Goal: Task Accomplishment & Management: Manage account settings

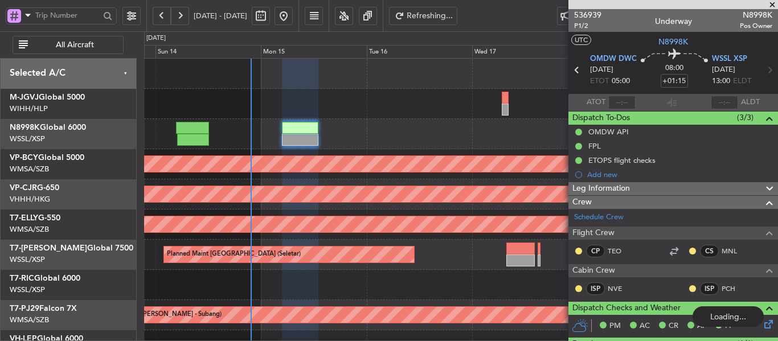
scroll to position [57, 0]
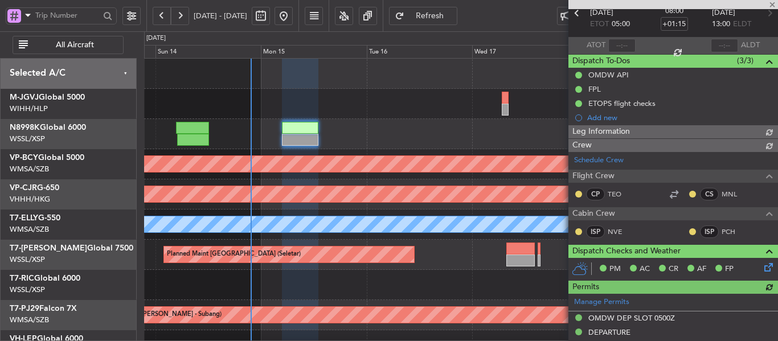
type input "[PERSON_NAME] (LEU)"
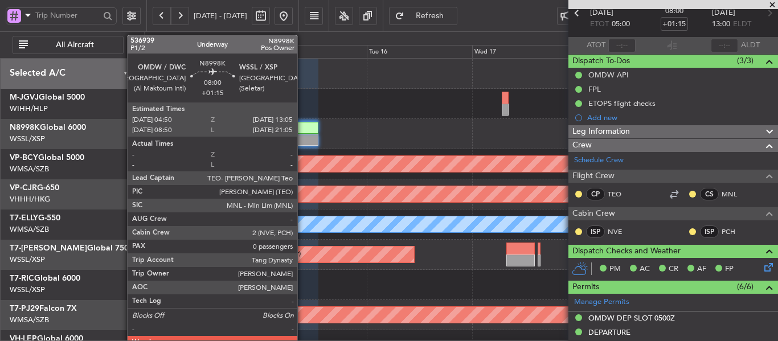
click at [302, 134] on div at bounding box center [300, 140] width 36 height 12
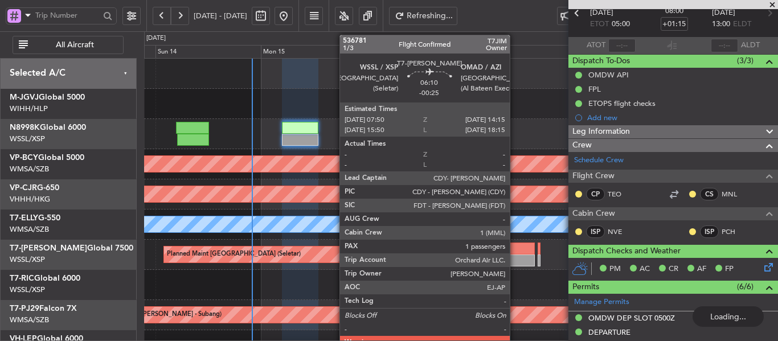
click at [515, 257] on div at bounding box center [520, 260] width 28 height 12
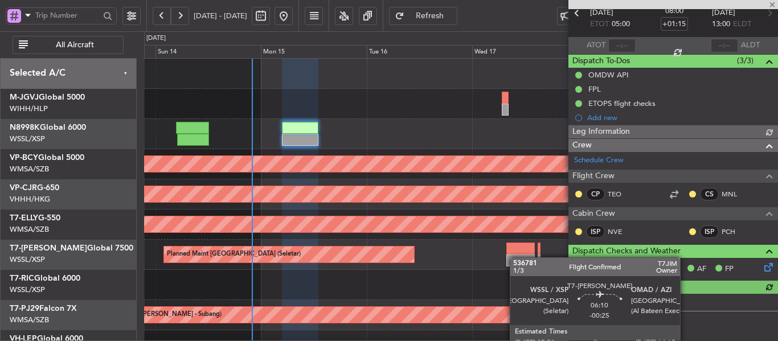
type input "[PERSON_NAME] (LEU)"
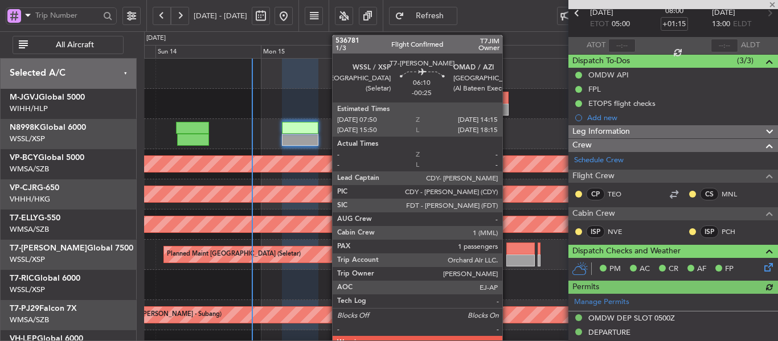
type input "-00:25"
type input "1"
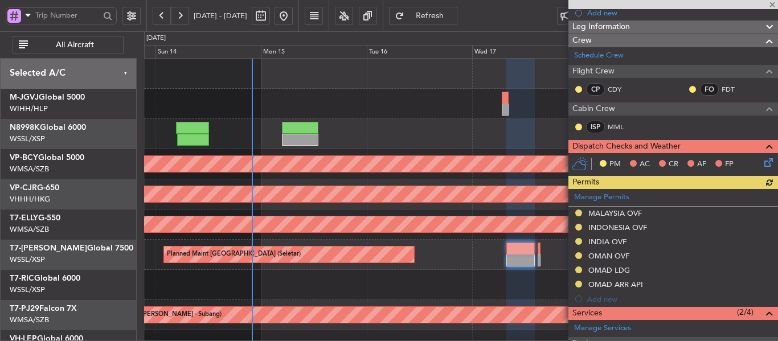
scroll to position [171, 0]
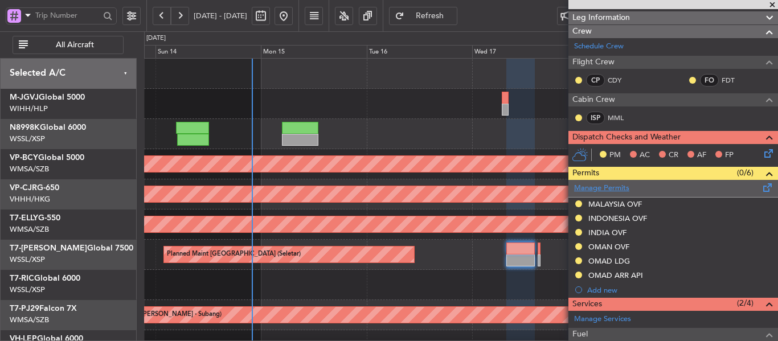
click at [616, 186] on link "Manage Permits" at bounding box center [601, 188] width 55 height 11
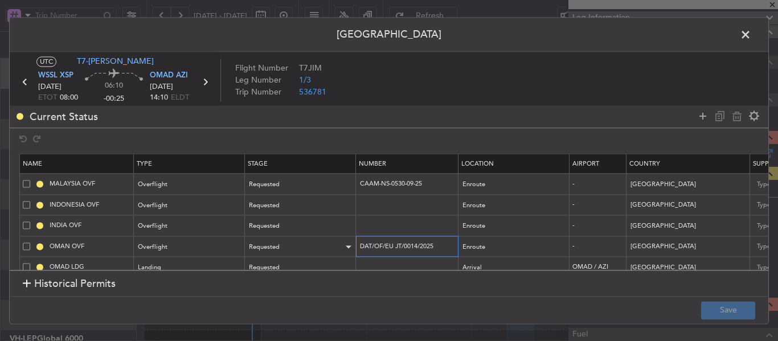
drag, startPoint x: 441, startPoint y: 246, endPoint x: 353, endPoint y: 244, distance: 87.1
click at [353, 244] on tr "OMAN OVF Overflight Requested DAT/OF/EU JT/0014/2025 Enroute - [GEOGRAPHIC_DATA…" at bounding box center [746, 246] width 1452 height 21
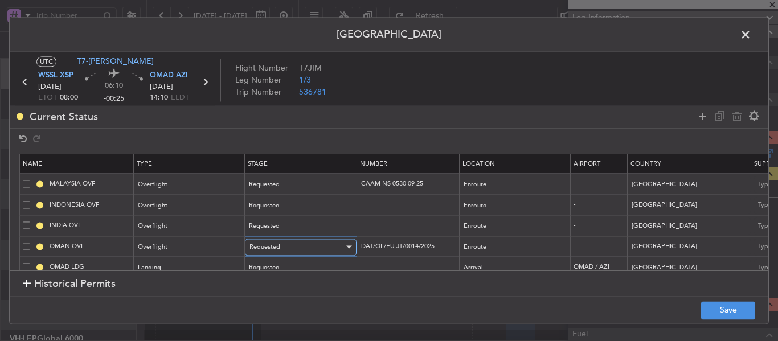
click at [351, 246] on div at bounding box center [349, 247] width 6 height 3
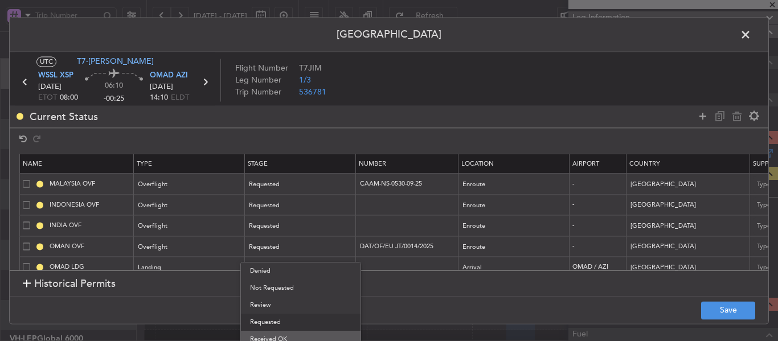
click at [303, 335] on span "Received OK" at bounding box center [300, 339] width 101 height 17
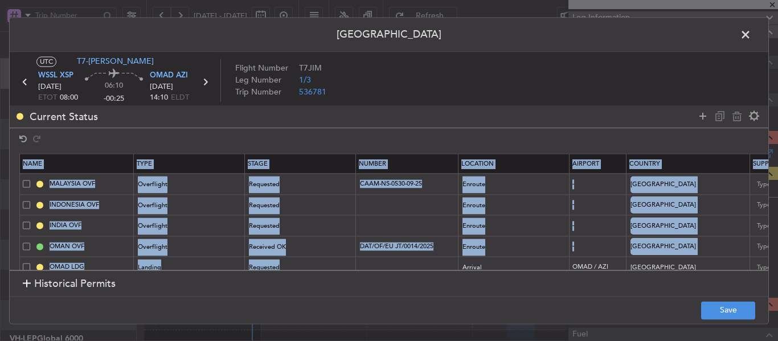
scroll to position [40, 0]
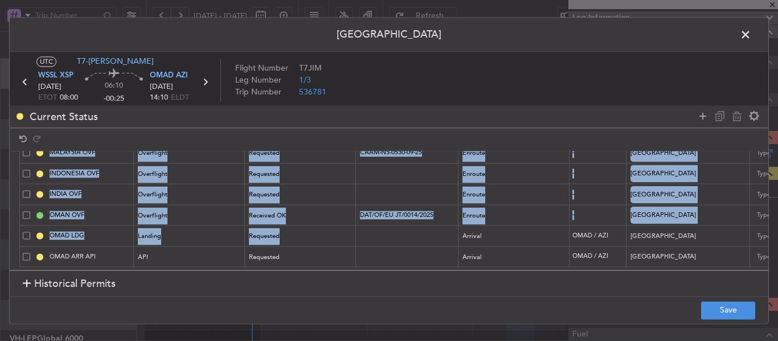
drag, startPoint x: 373, startPoint y: 261, endPoint x: 500, endPoint y: 263, distance: 127.5
click at [500, 263] on section "Name Type Stage Number Location Airport Country Supplier Req For Utc Issued For…" at bounding box center [389, 210] width 758 height 119
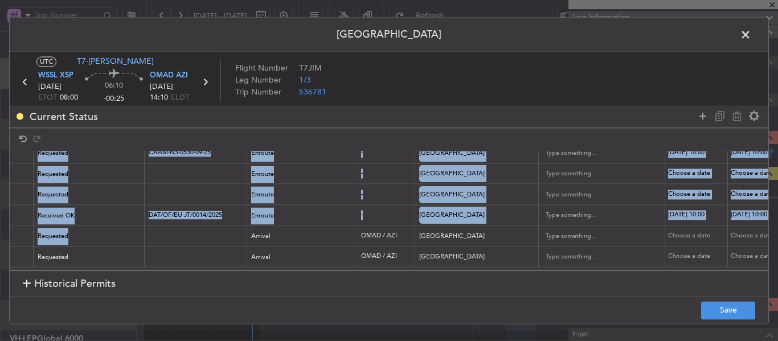
scroll to position [40, 240]
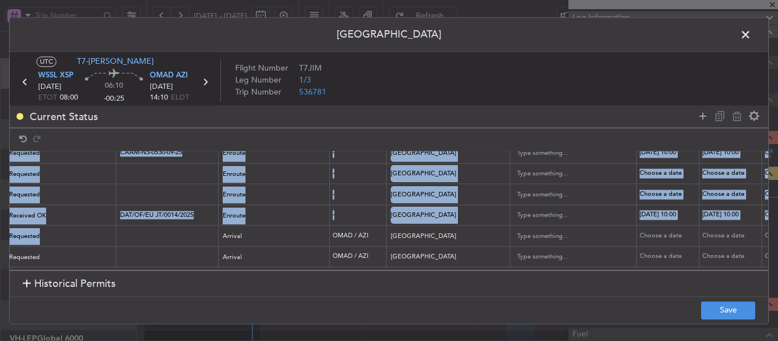
click at [653, 205] on td "[DATE] 10:00" at bounding box center [667, 215] width 63 height 21
click at [649, 211] on div "[DATE] 10:00" at bounding box center [668, 216] width 59 height 10
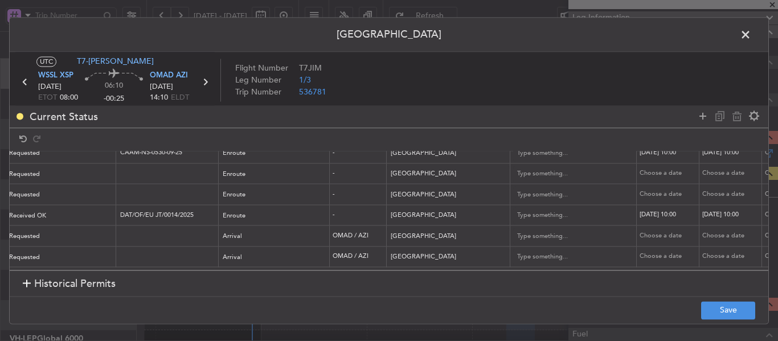
select select "9"
select select "2025"
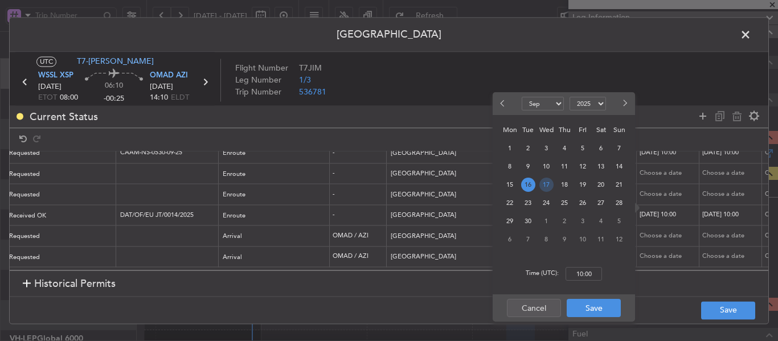
click at [547, 187] on span "17" at bounding box center [546, 185] width 14 height 14
click at [580, 271] on input "00:00" at bounding box center [583, 274] width 36 height 14
type input "08:00"
click at [581, 307] on button "Save" at bounding box center [593, 308] width 54 height 18
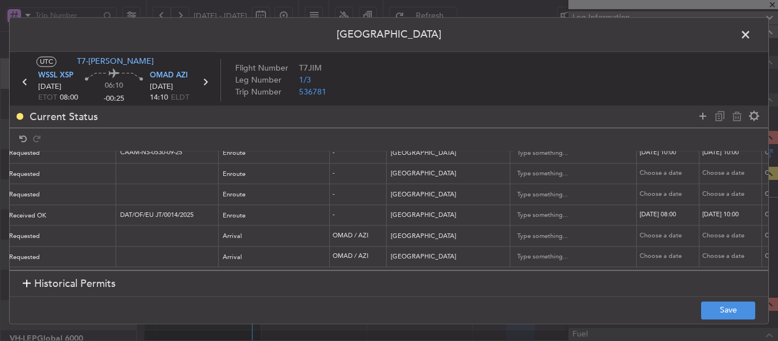
click at [718, 211] on div "[DATE] 10:00" at bounding box center [731, 216] width 59 height 10
select select "9"
select select "2025"
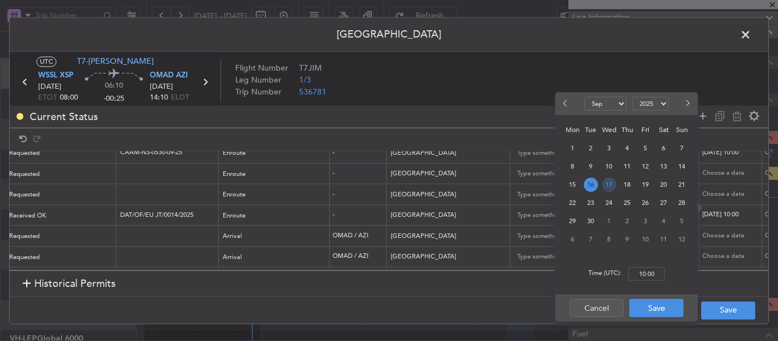
click at [604, 186] on span "17" at bounding box center [609, 185] width 14 height 14
click at [644, 274] on input "00:00" at bounding box center [646, 274] width 36 height 14
type input "08:00"
click at [662, 311] on button "Save" at bounding box center [656, 308] width 54 height 18
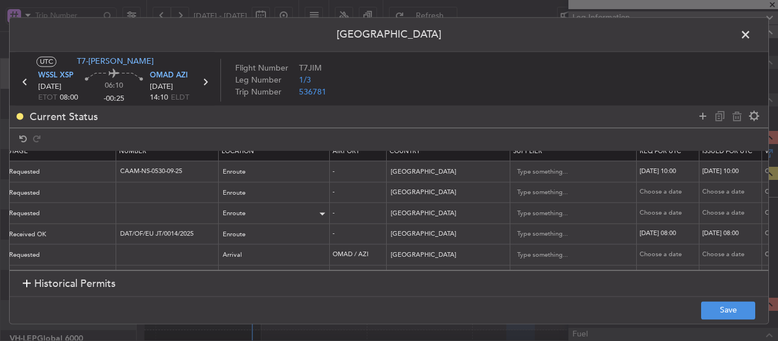
scroll to position [0, 240]
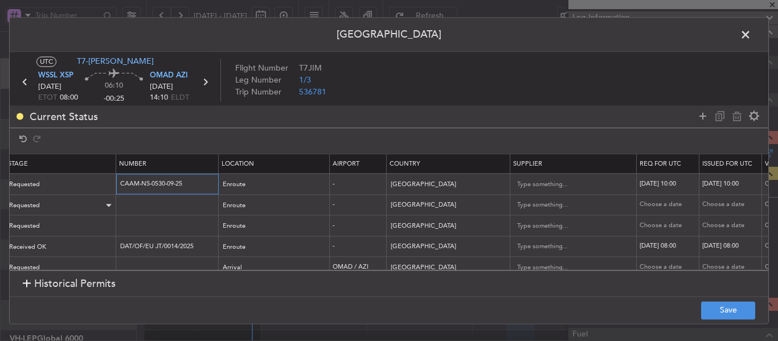
drag, startPoint x: 199, startPoint y: 185, endPoint x: 114, endPoint y: 207, distance: 88.2
click at [82, 192] on tr "MALAYSIA OVF Overflight Requested CAAM-NS-0530-09-25 Enroute - [GEOGRAPHIC_DATA…" at bounding box center [506, 184] width 1452 height 21
paste input "658"
type input "CAAM-NS-0658-09-25"
click at [678, 180] on div "[DATE] 10:00" at bounding box center [668, 184] width 59 height 10
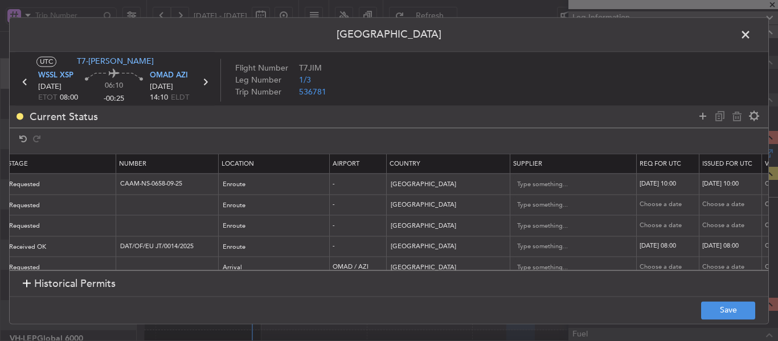
select select "9"
select select "2025"
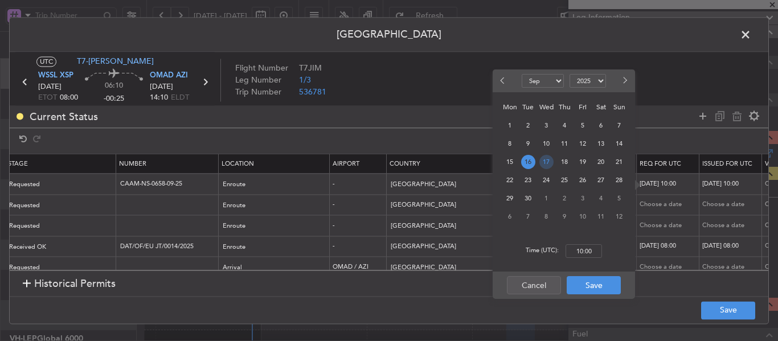
click at [542, 160] on span "17" at bounding box center [546, 162] width 14 height 14
click at [579, 252] on input "00:00" at bounding box center [583, 251] width 36 height 14
type input "08:00"
click at [583, 283] on button "Save" at bounding box center [593, 285] width 54 height 18
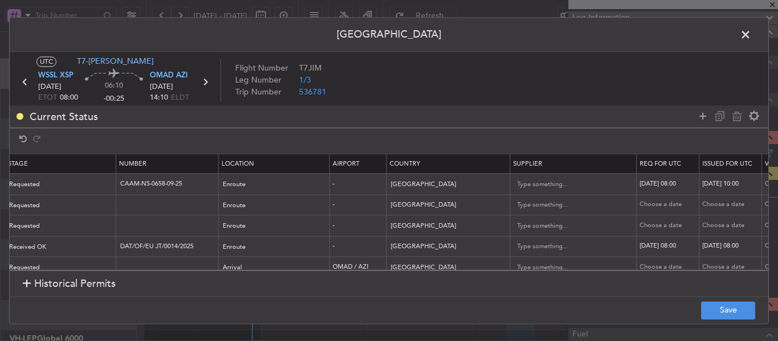
click at [721, 185] on div "[DATE] 10:00" at bounding box center [731, 184] width 59 height 10
select select "9"
select select "2025"
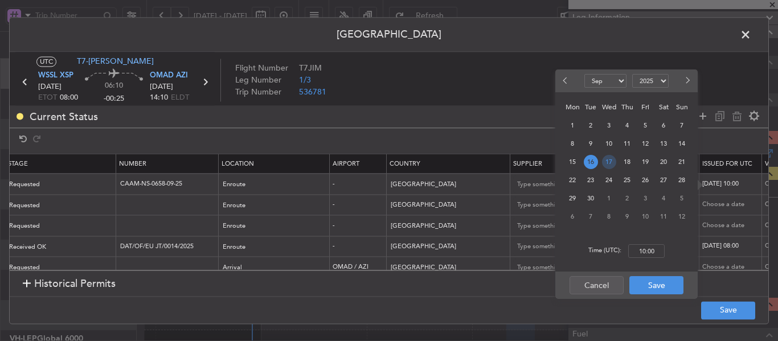
click at [612, 163] on span "17" at bounding box center [609, 162] width 14 height 14
click at [652, 248] on input "00:00" at bounding box center [646, 251] width 36 height 14
type input "08:00"
click at [659, 286] on button "Save" at bounding box center [656, 285] width 54 height 18
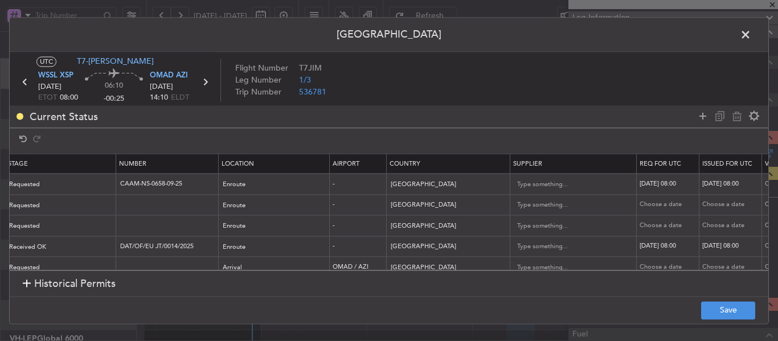
scroll to position [0, 0]
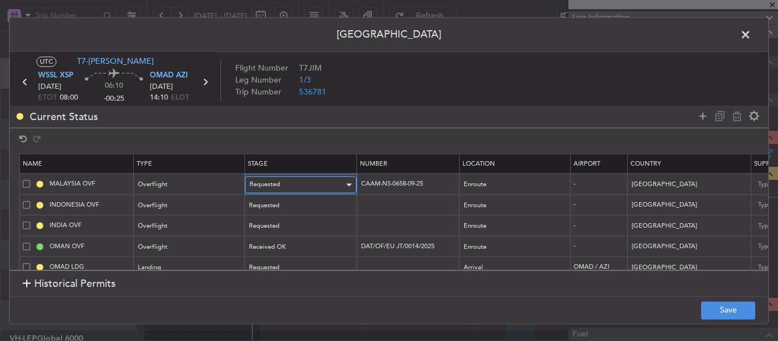
click at [261, 181] on span "Requested" at bounding box center [264, 184] width 31 height 9
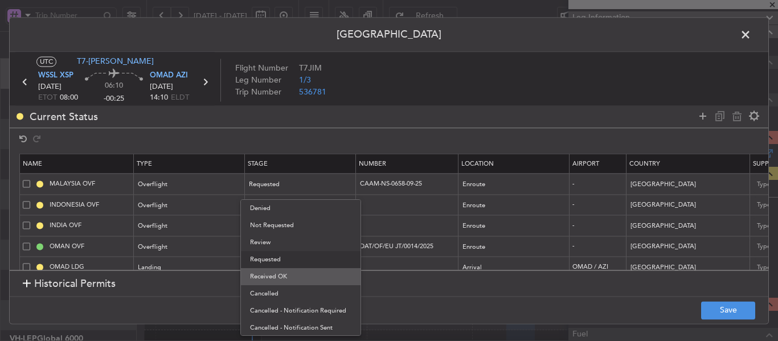
click at [283, 273] on span "Received OK" at bounding box center [300, 276] width 101 height 17
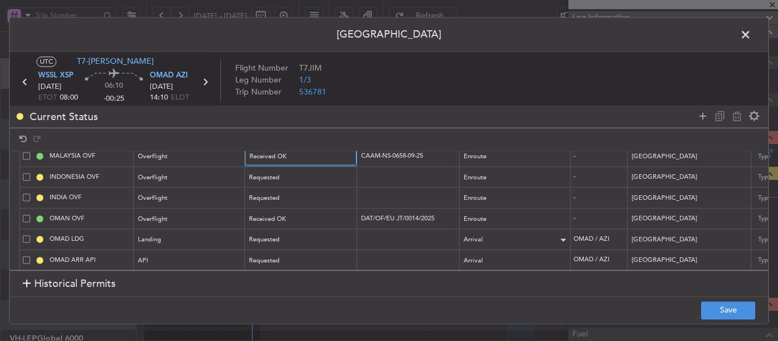
scroll to position [40, 0]
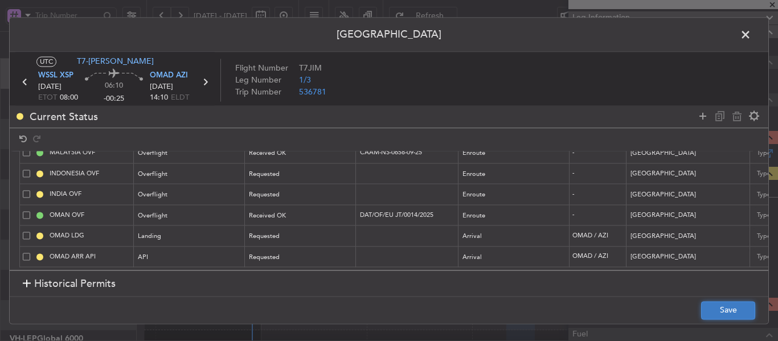
click at [713, 314] on button "Save" at bounding box center [728, 310] width 54 height 18
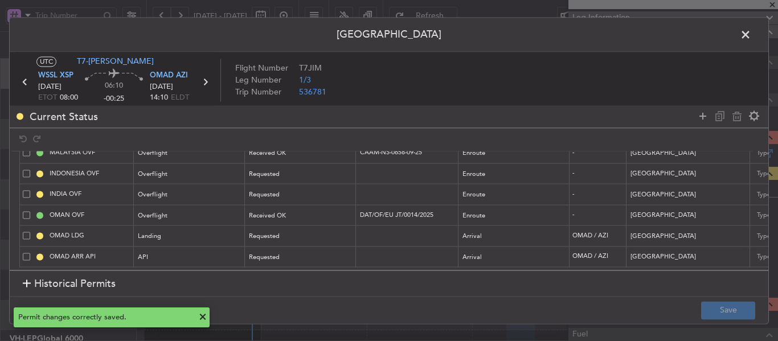
click at [208, 81] on icon at bounding box center [205, 82] width 15 height 15
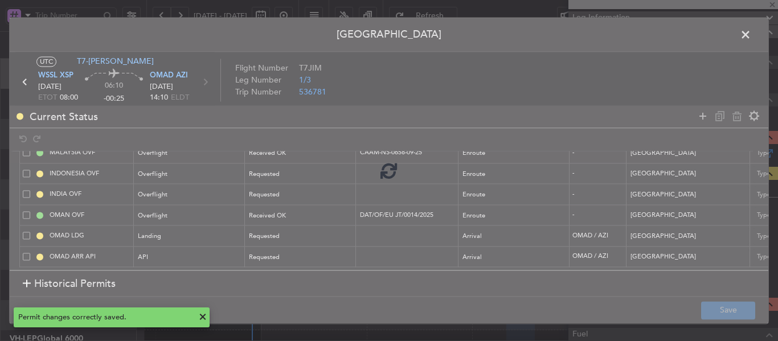
type input "+00:05"
type input "0"
type input "+00:05"
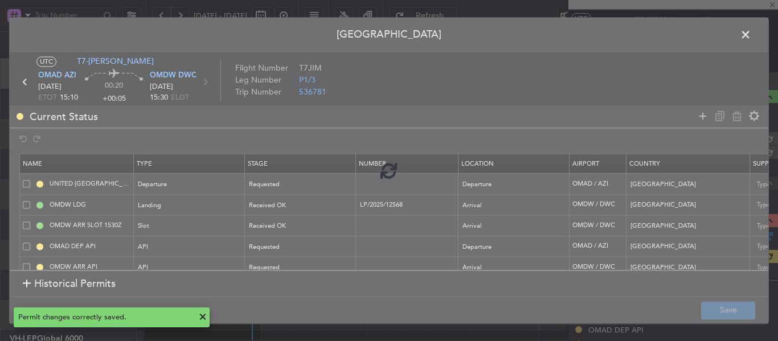
scroll to position [142, 0]
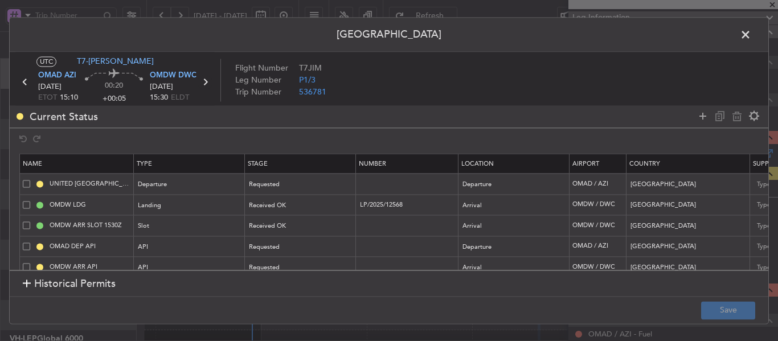
click at [208, 83] on icon at bounding box center [205, 82] width 15 height 15
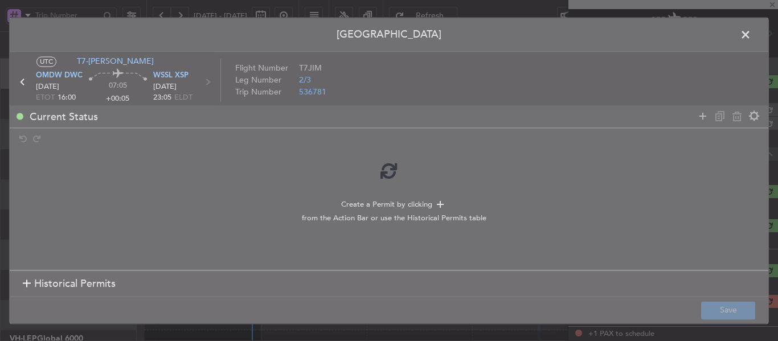
type input "+00:35"
type input "1"
type input "+00:35"
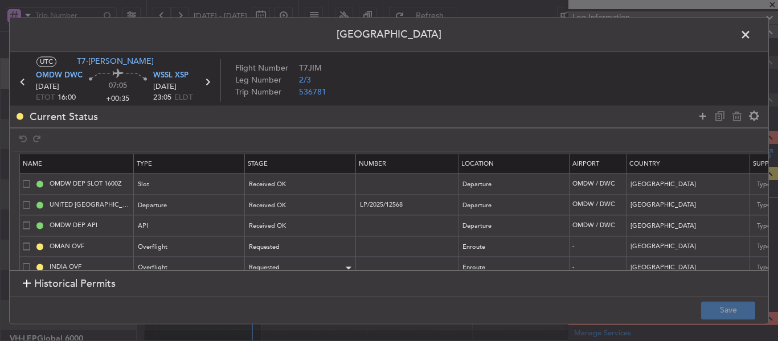
scroll to position [57, 0]
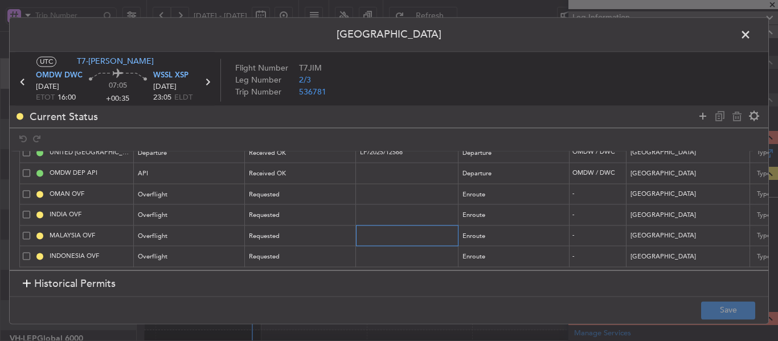
click at [370, 231] on input "text" at bounding box center [408, 236] width 99 height 10
paste input "CAAM-NS-0658-09-25"
type input "CAAM-NS-0658-09-25"
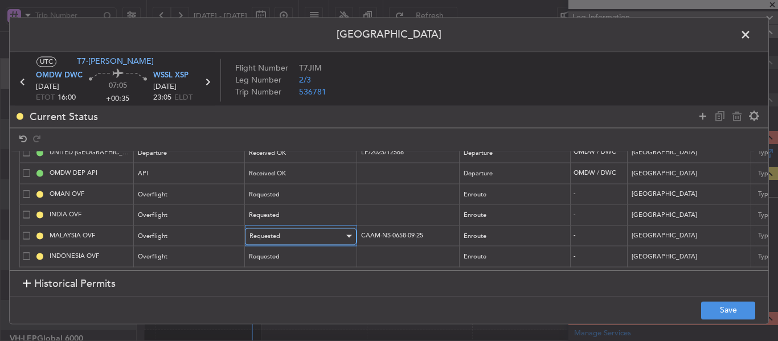
click at [327, 231] on div "Requested" at bounding box center [296, 236] width 94 height 17
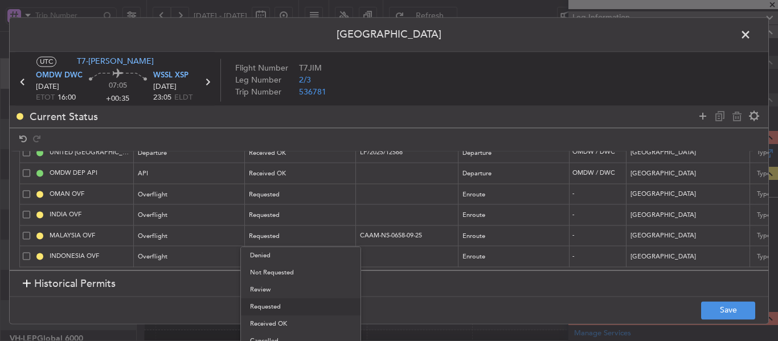
click at [295, 319] on span "Received OK" at bounding box center [300, 323] width 101 height 17
click at [379, 190] on input "text" at bounding box center [408, 194] width 99 height 10
paste input "DAT/OF/EU JT/0014/2025"
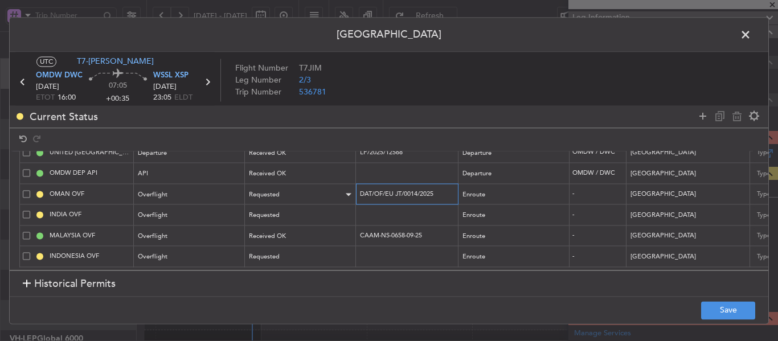
type input "DAT/OF/EU JT/0014/2025"
click at [334, 191] on div "Requested" at bounding box center [296, 194] width 94 height 17
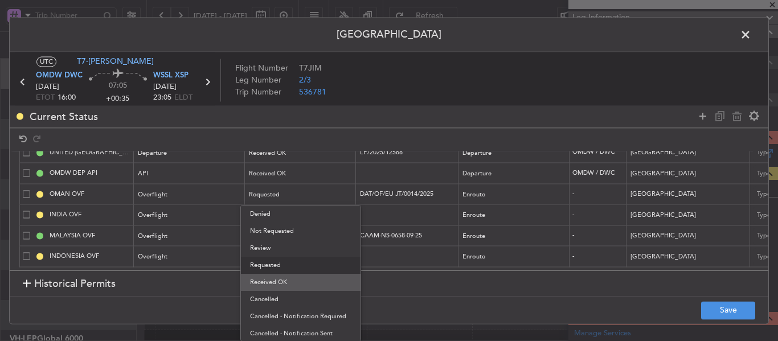
click at [285, 281] on span "Received OK" at bounding box center [300, 282] width 101 height 17
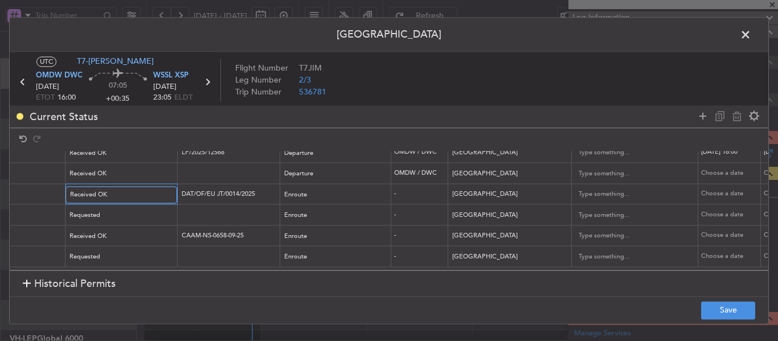
scroll to position [0, 0]
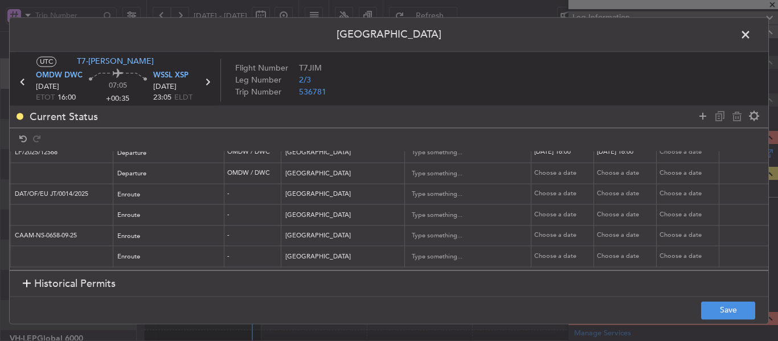
click at [550, 190] on div "Choose a date" at bounding box center [563, 195] width 59 height 10
select select "9"
select select "2025"
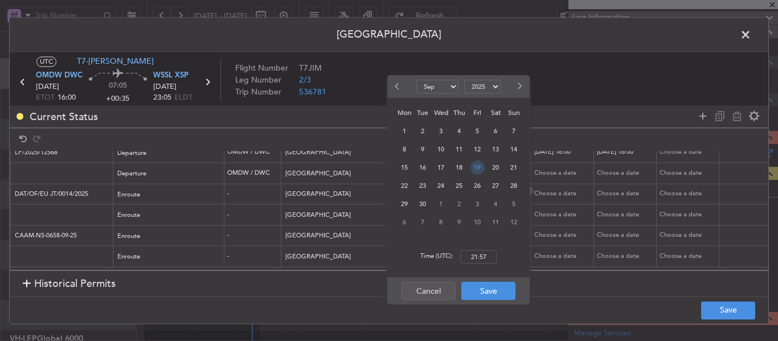
click at [475, 170] on span "19" at bounding box center [477, 168] width 14 height 14
click at [472, 260] on input "00:00" at bounding box center [478, 257] width 36 height 14
type input "16:00"
click at [494, 297] on button "Save" at bounding box center [488, 291] width 54 height 18
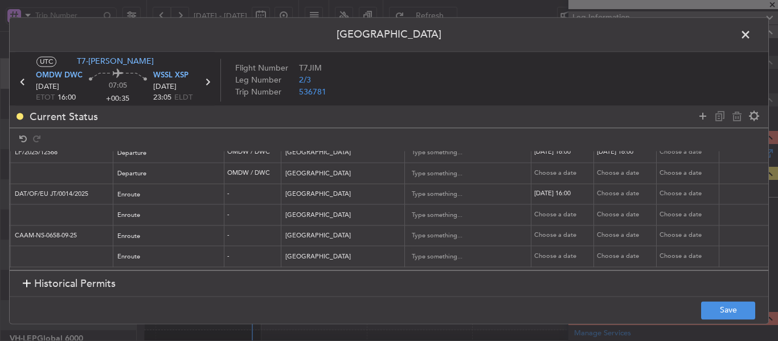
click at [618, 194] on div "Choose a date" at bounding box center [626, 195] width 59 height 10
select select "9"
select select "2025"
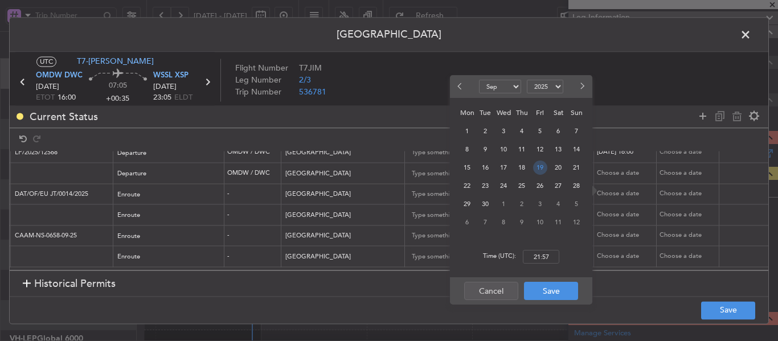
click at [542, 166] on span "19" at bounding box center [540, 168] width 14 height 14
click at [539, 253] on input "00:00" at bounding box center [541, 257] width 36 height 14
type input "16:00"
click at [553, 291] on button "Save" at bounding box center [551, 291] width 54 height 18
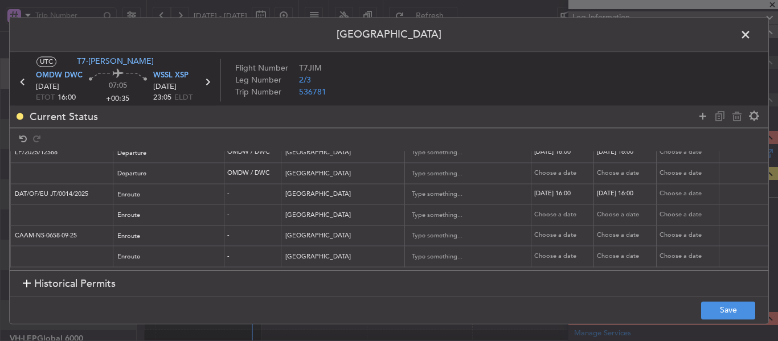
click at [552, 253] on div "Choose a date" at bounding box center [563, 257] width 59 height 10
select select "9"
select select "2025"
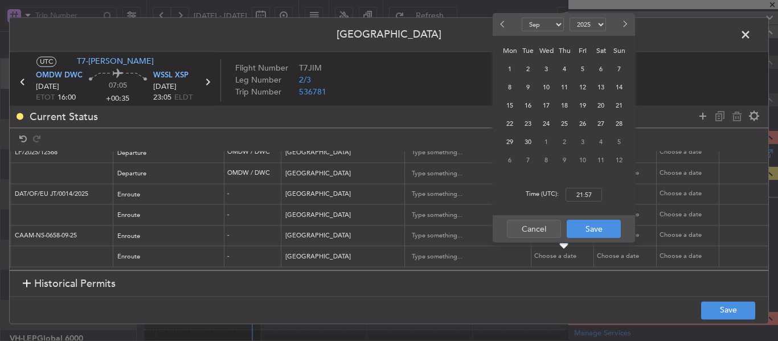
click at [244, 234] on td "-" at bounding box center [252, 235] width 57 height 21
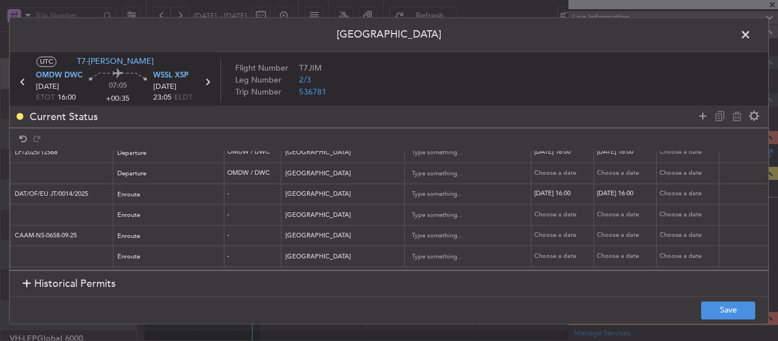
click at [542, 231] on div "Choose a date" at bounding box center [563, 236] width 59 height 10
select select "9"
select select "2025"
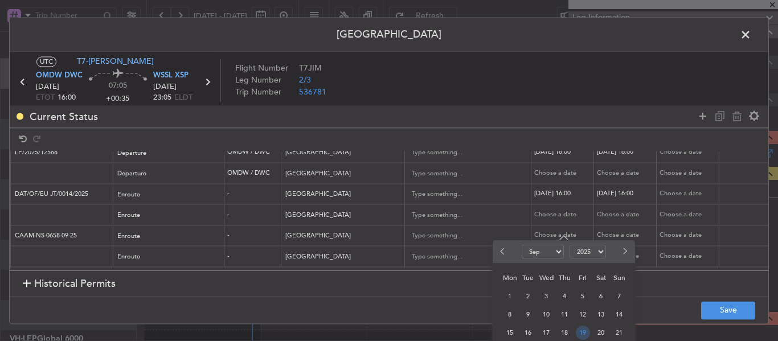
click at [583, 332] on span "19" at bounding box center [582, 333] width 14 height 14
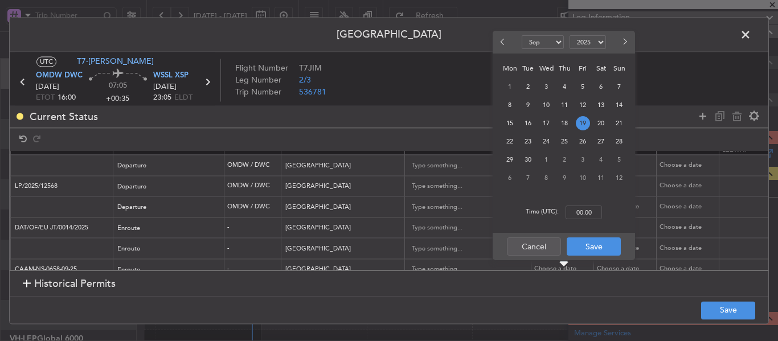
scroll to position [0, 345]
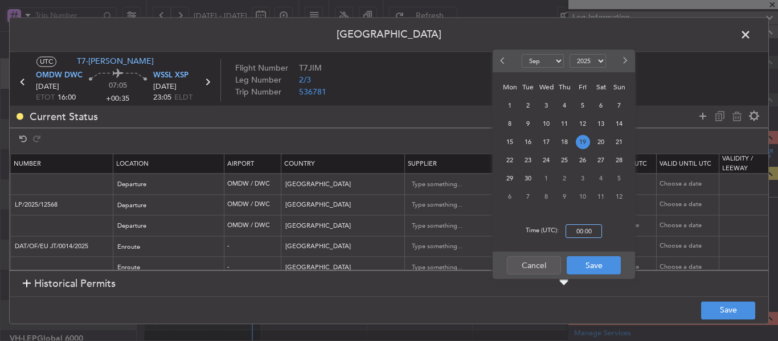
click at [576, 234] on input "00:00" at bounding box center [583, 231] width 36 height 14
type input "16:00"
click at [597, 265] on button "Save" at bounding box center [593, 265] width 54 height 18
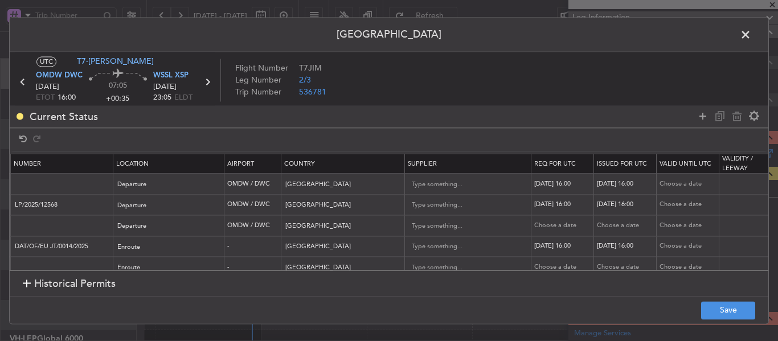
scroll to position [57, 345]
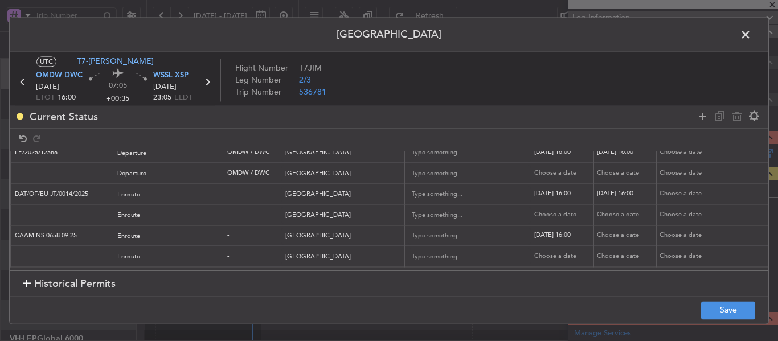
click at [622, 233] on div "Choose a date" at bounding box center [626, 236] width 59 height 10
select select "9"
select select "2025"
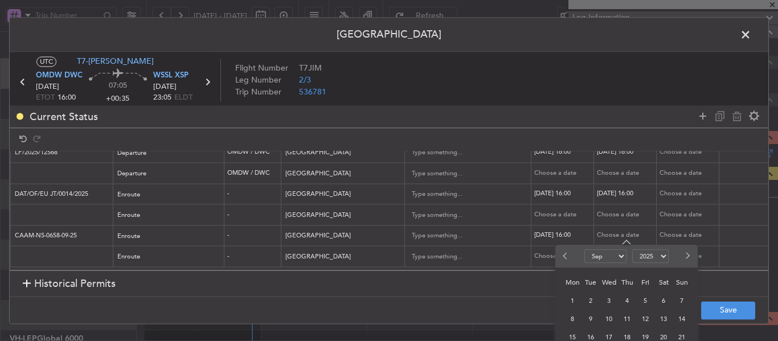
scroll to position [0, 345]
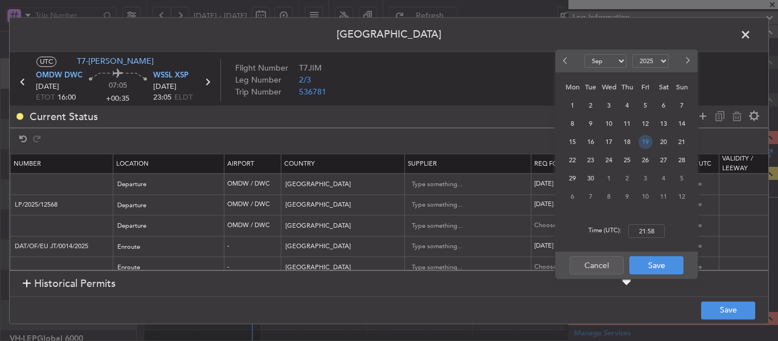
click at [646, 141] on span "19" at bounding box center [645, 142] width 14 height 14
click at [643, 231] on input "00:00" at bounding box center [646, 231] width 36 height 14
type input "16:00"
click at [652, 262] on button "Save" at bounding box center [656, 265] width 54 height 18
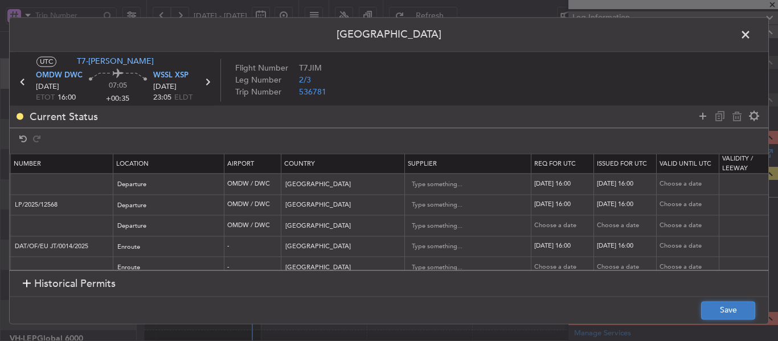
click at [735, 306] on button "Save" at bounding box center [728, 310] width 54 height 18
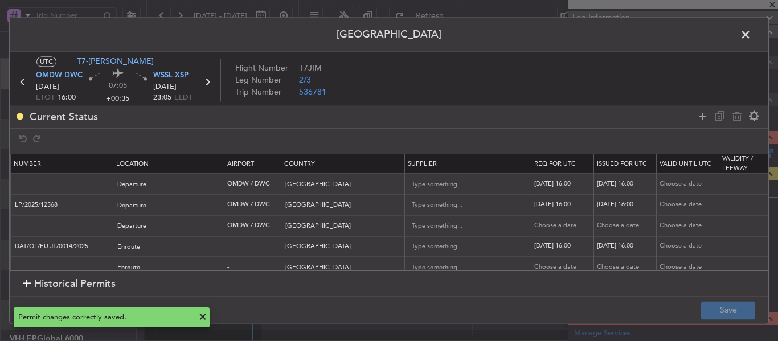
click at [751, 34] on span at bounding box center [751, 37] width 0 height 23
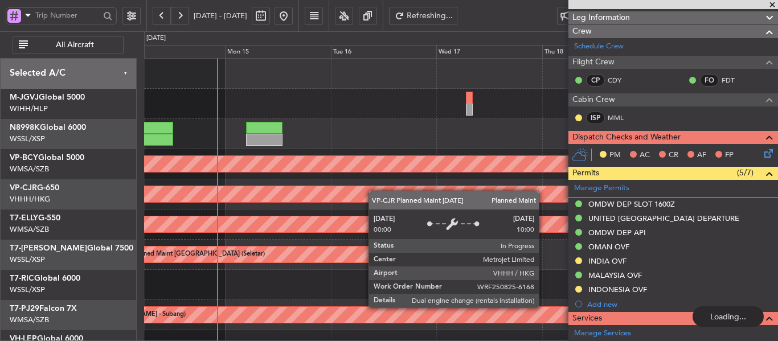
click at [348, 228] on div "Unplanned Maint [GEOGRAPHIC_DATA] (Sultan [PERSON_NAME] [PERSON_NAME] - Subang)…" at bounding box center [460, 255] width 633 height 392
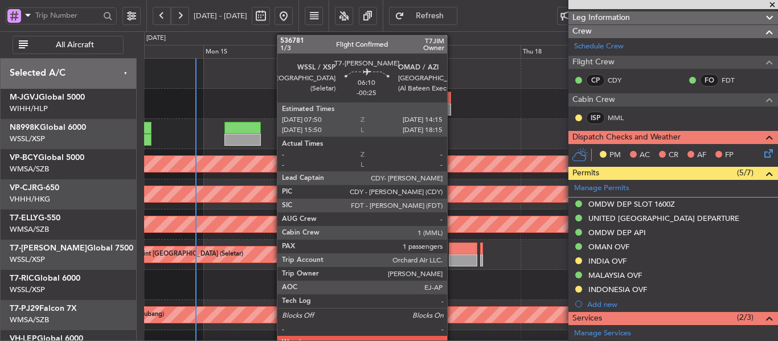
click at [452, 255] on div at bounding box center [463, 260] width 28 height 12
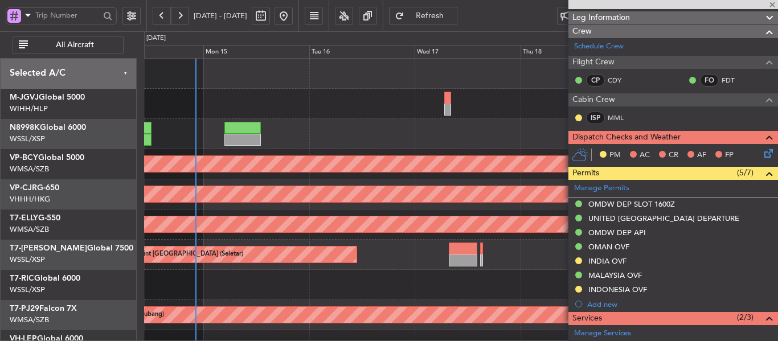
type input "-00:25"
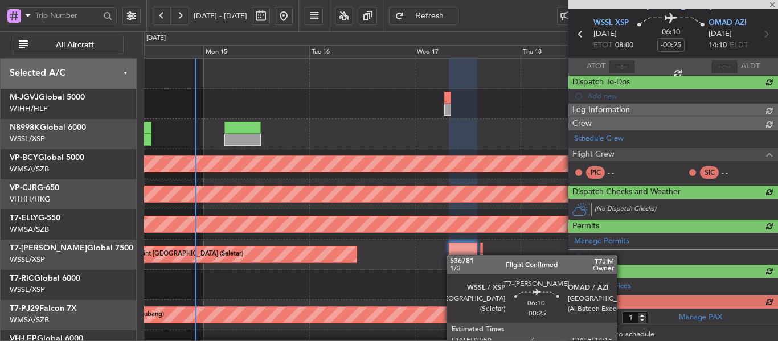
scroll to position [171, 0]
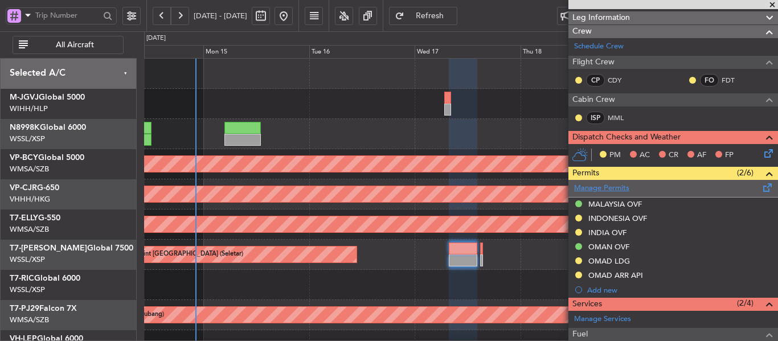
click at [619, 187] on link "Manage Permits" at bounding box center [601, 188] width 55 height 11
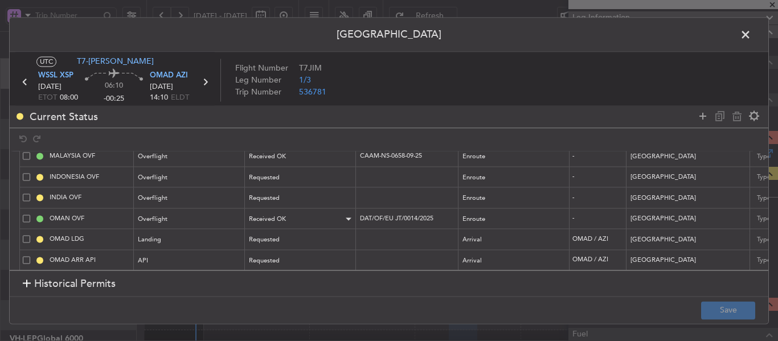
scroll to position [40, 0]
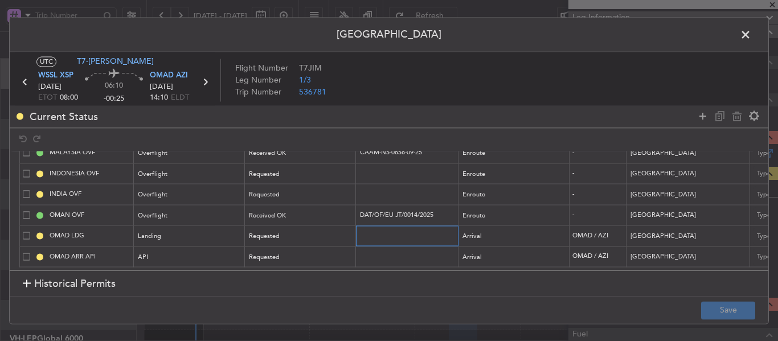
click at [368, 231] on input "text" at bounding box center [408, 236] width 99 height 10
paste input "ADAC/AZI/39931/25"
type input "ADAC/AZI/39931/25"
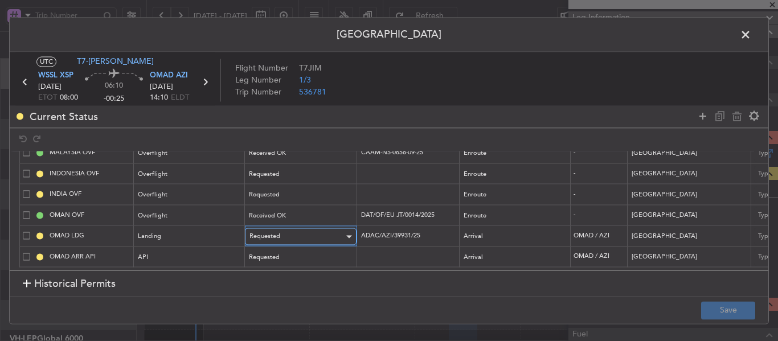
click at [327, 228] on div "Requested" at bounding box center [296, 236] width 94 height 17
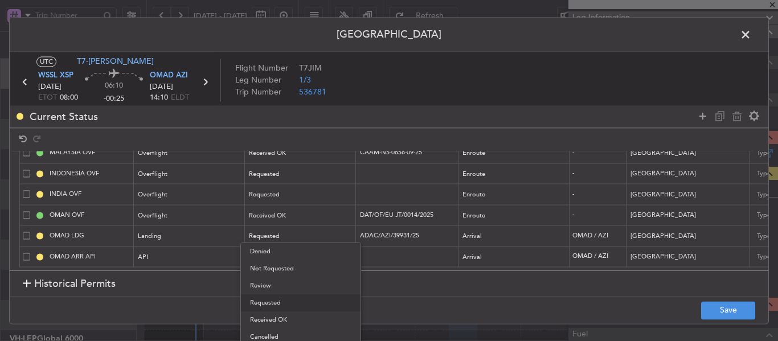
click at [296, 318] on span "Received OK" at bounding box center [300, 319] width 101 height 17
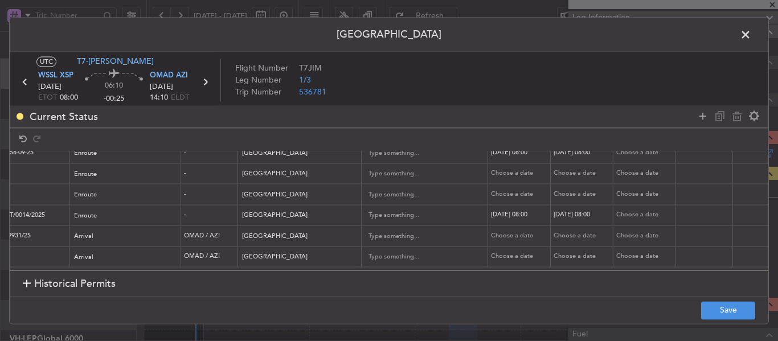
scroll to position [40, 393]
click at [494, 231] on div "Choose a date" at bounding box center [515, 236] width 59 height 10
select select "9"
select select "2025"
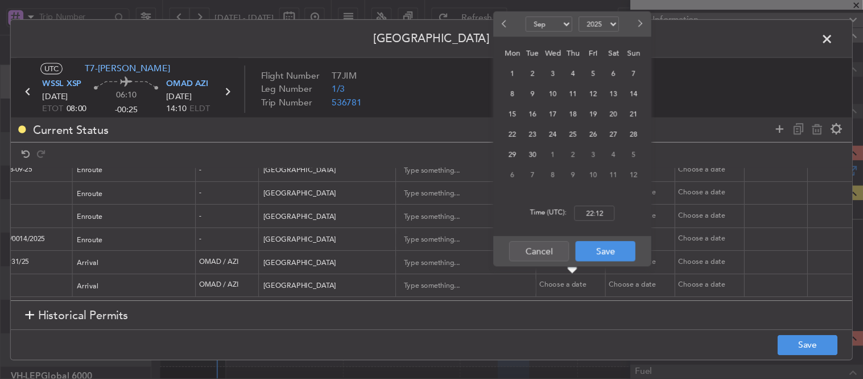
scroll to position [0, 393]
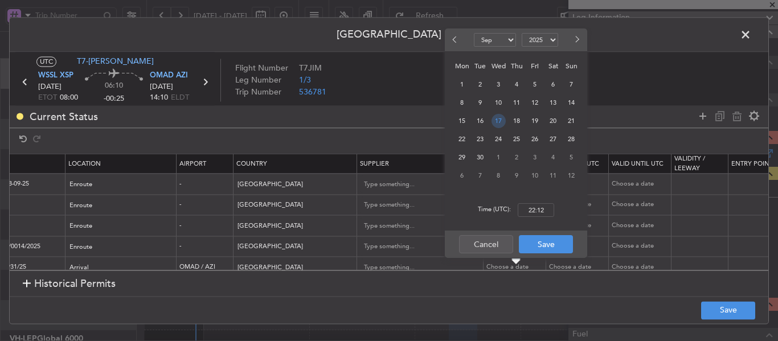
click at [496, 118] on span "17" at bounding box center [498, 121] width 14 height 14
click at [537, 214] on input "00:00" at bounding box center [535, 210] width 36 height 14
type input "08:00"
click at [543, 243] on button "Save" at bounding box center [546, 244] width 54 height 18
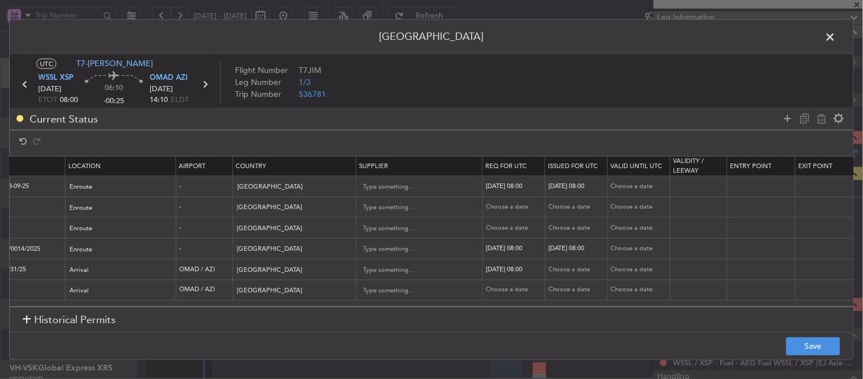
click at [576, 270] on div "Choose a date" at bounding box center [578, 270] width 59 height 10
select select "9"
select select "2025"
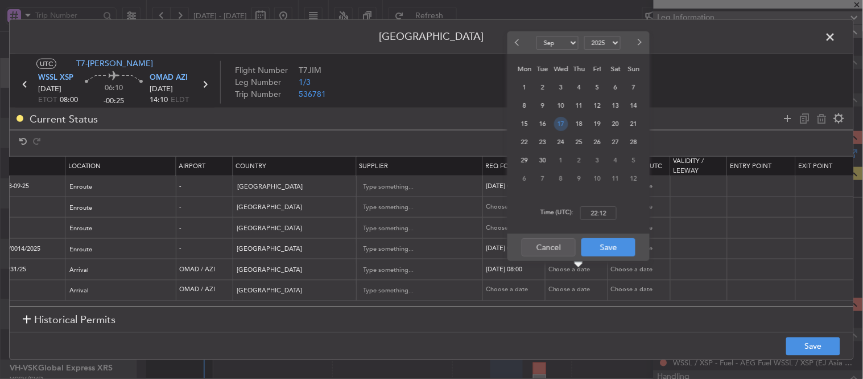
click at [564, 126] on span "17" at bounding box center [561, 124] width 14 height 14
click at [592, 208] on input "00:00" at bounding box center [599, 213] width 36 height 14
type input "08:00"
click at [603, 249] on button "Save" at bounding box center [609, 247] width 54 height 18
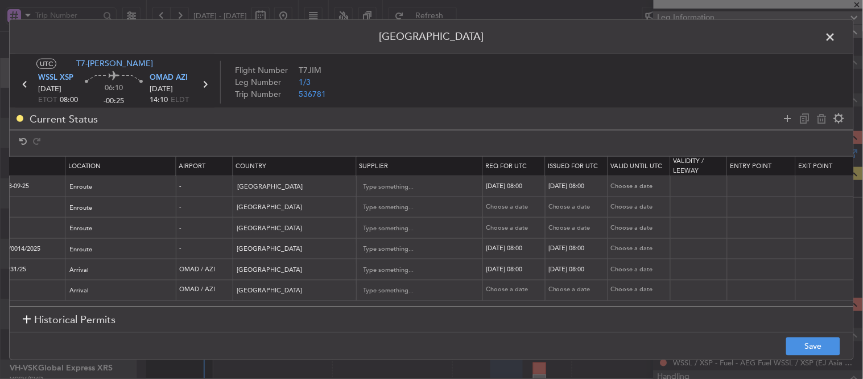
click at [777, 340] on footer "Save" at bounding box center [432, 345] width 844 height 27
click at [777, 340] on button "Save" at bounding box center [814, 346] width 54 height 18
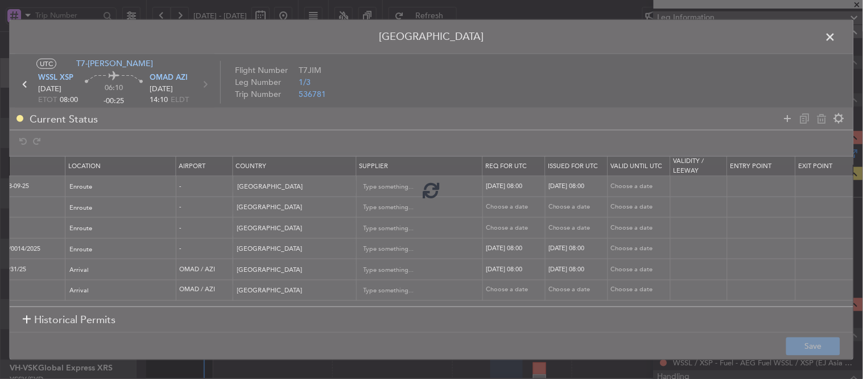
type input "ADAC/AZI/39931/25"
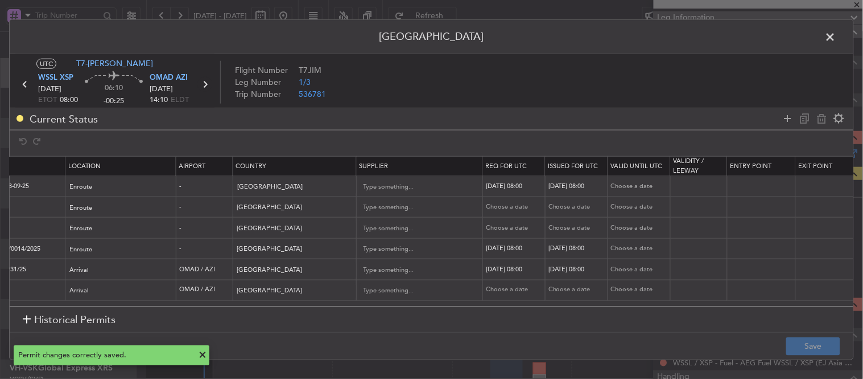
click at [204, 82] on icon at bounding box center [205, 83] width 15 height 15
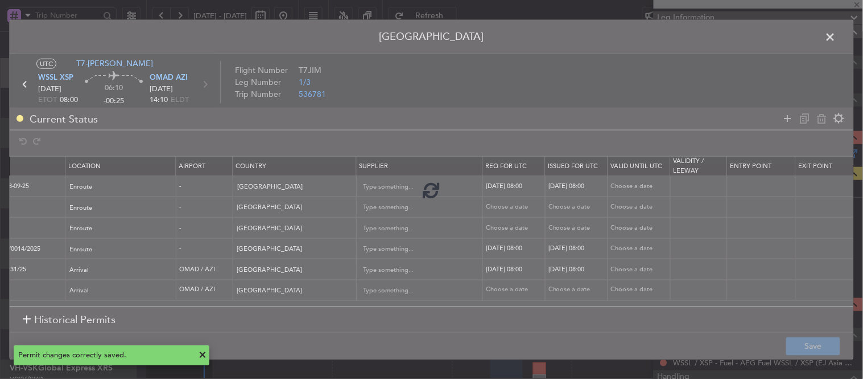
type input "+00:05"
type input "0"
type input "+00:05"
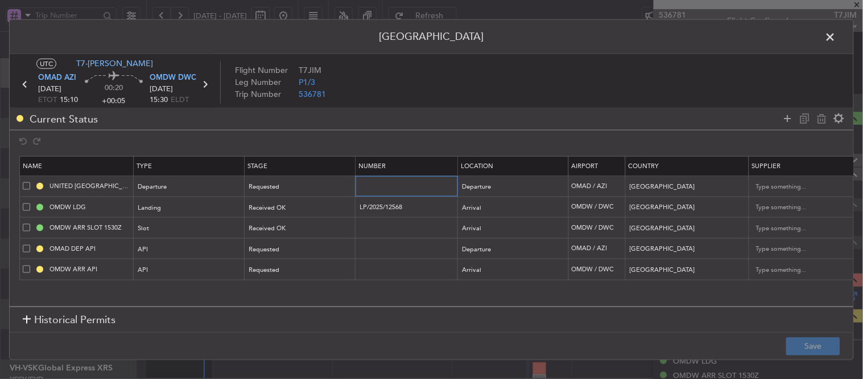
click at [384, 184] on input "text" at bounding box center [408, 186] width 99 height 10
paste input "ADAC/AZI/39931/25"
type input "ADAC/AZI/39931/25"
click at [331, 184] on div "Requested" at bounding box center [296, 186] width 94 height 17
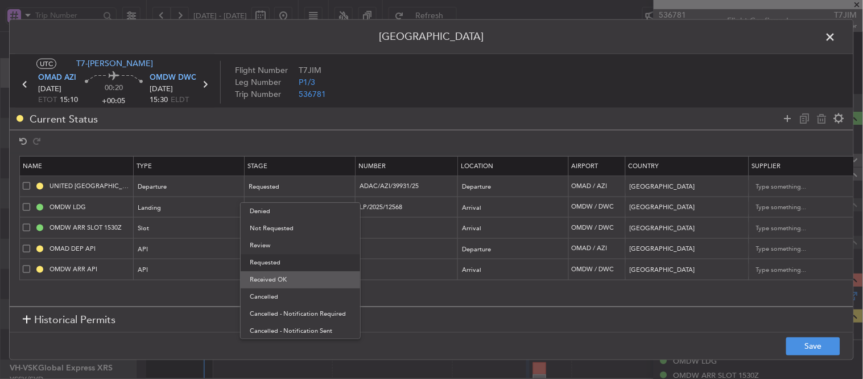
click at [282, 272] on span "Received OK" at bounding box center [300, 279] width 101 height 17
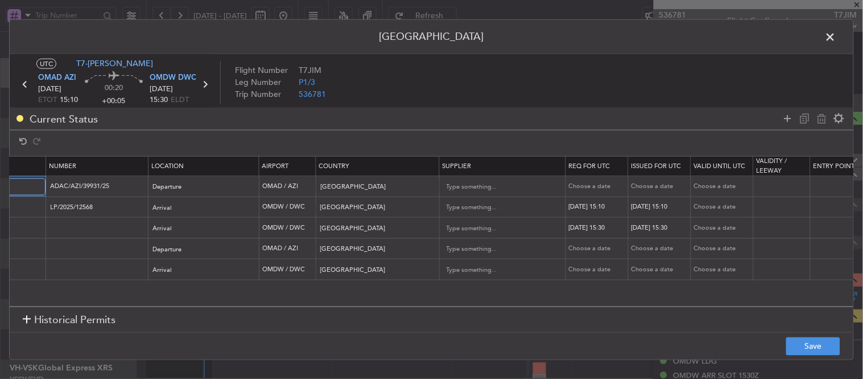
scroll to position [0, 327]
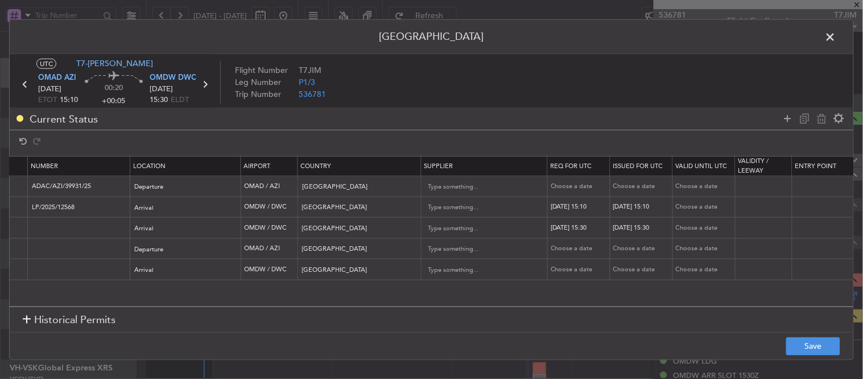
click at [573, 183] on div "Choose a date" at bounding box center [580, 187] width 59 height 10
select select "9"
select select "2025"
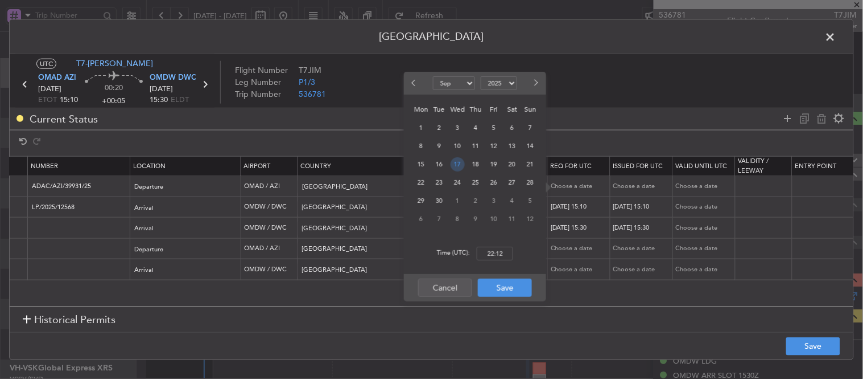
click at [455, 165] on span "17" at bounding box center [458, 164] width 14 height 14
click at [498, 257] on input "00:00" at bounding box center [495, 253] width 36 height 14
type input "15:10"
click at [499, 293] on button "Save" at bounding box center [505, 287] width 54 height 18
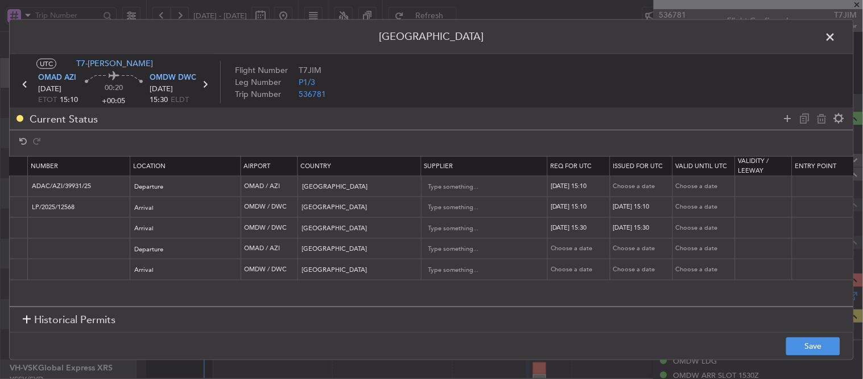
click at [639, 179] on td "Choose a date" at bounding box center [642, 186] width 63 height 21
click at [632, 188] on div "Choose a date" at bounding box center [643, 187] width 59 height 10
select select "9"
select select "2025"
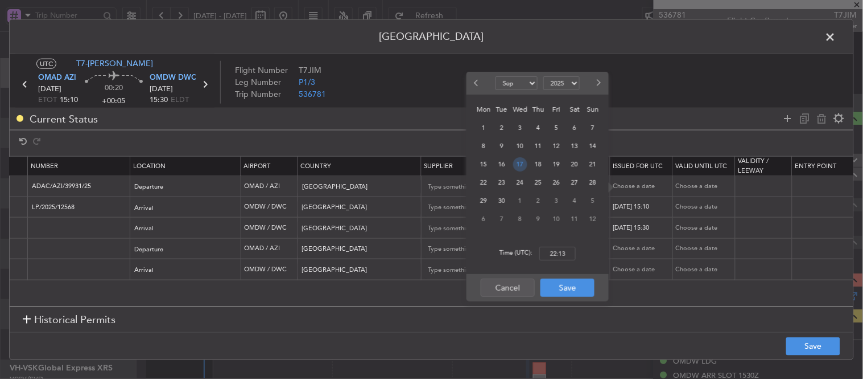
click at [521, 162] on span "17" at bounding box center [520, 164] width 14 height 14
click at [558, 254] on input "00:00" at bounding box center [558, 253] width 36 height 14
type input "15:10"
click at [558, 281] on button "Save" at bounding box center [568, 287] width 54 height 18
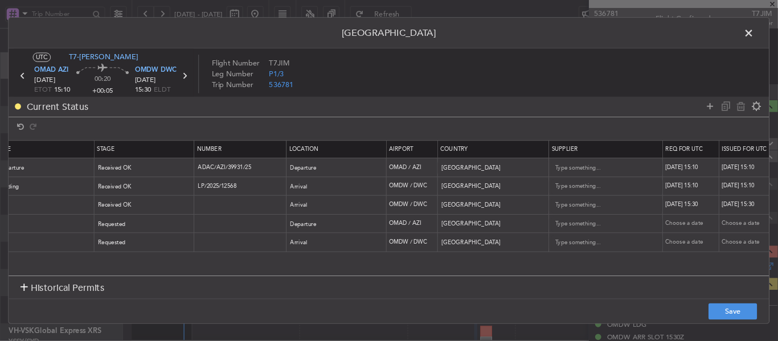
scroll to position [0, 0]
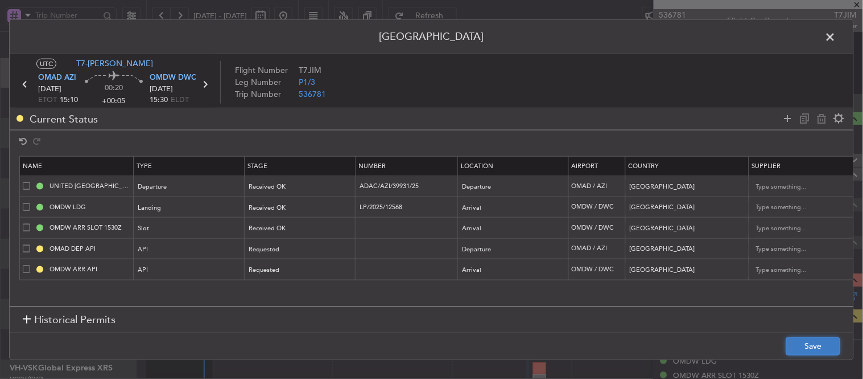
click at [777, 340] on button "Save" at bounding box center [814, 346] width 54 height 18
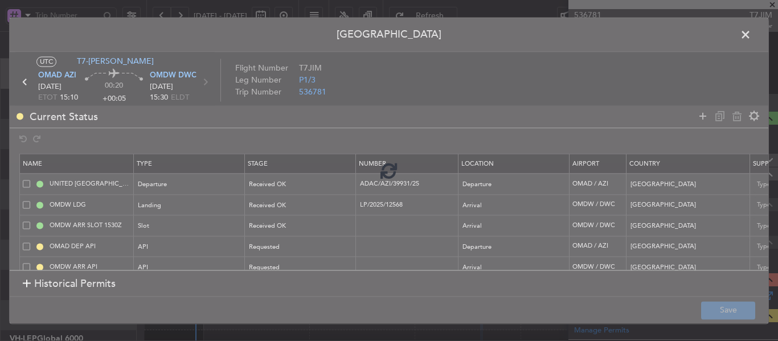
type input "ADAC/AZI/39931/25"
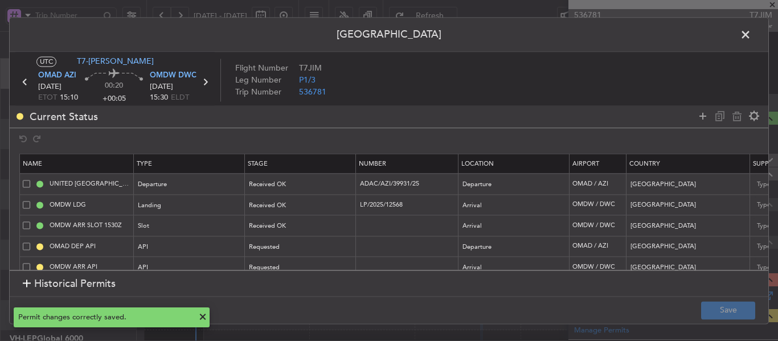
click at [751, 37] on span at bounding box center [751, 37] width 0 height 23
